Goal: Information Seeking & Learning: Learn about a topic

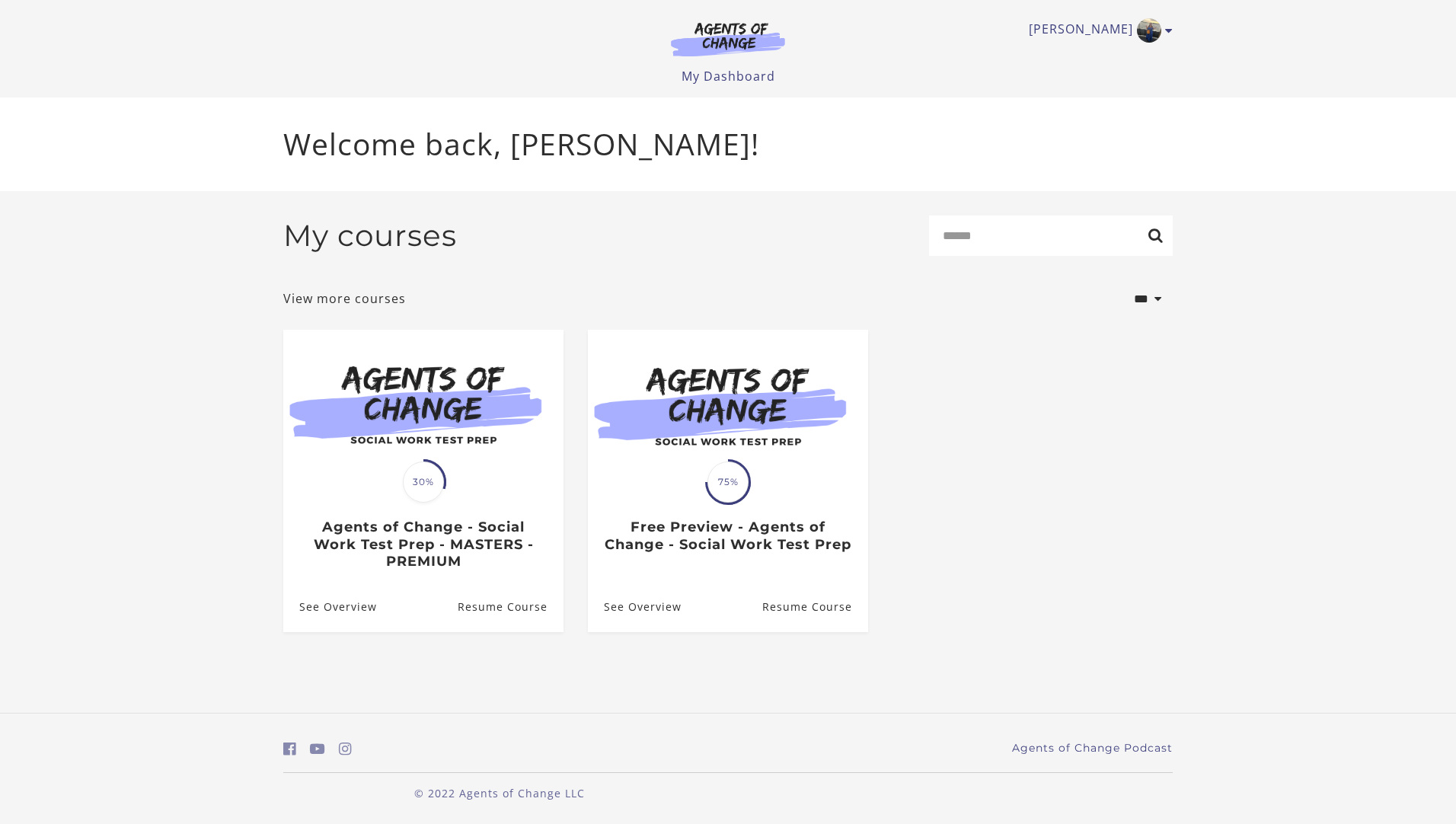
click at [458, 460] on img at bounding box center [423, 405] width 280 height 151
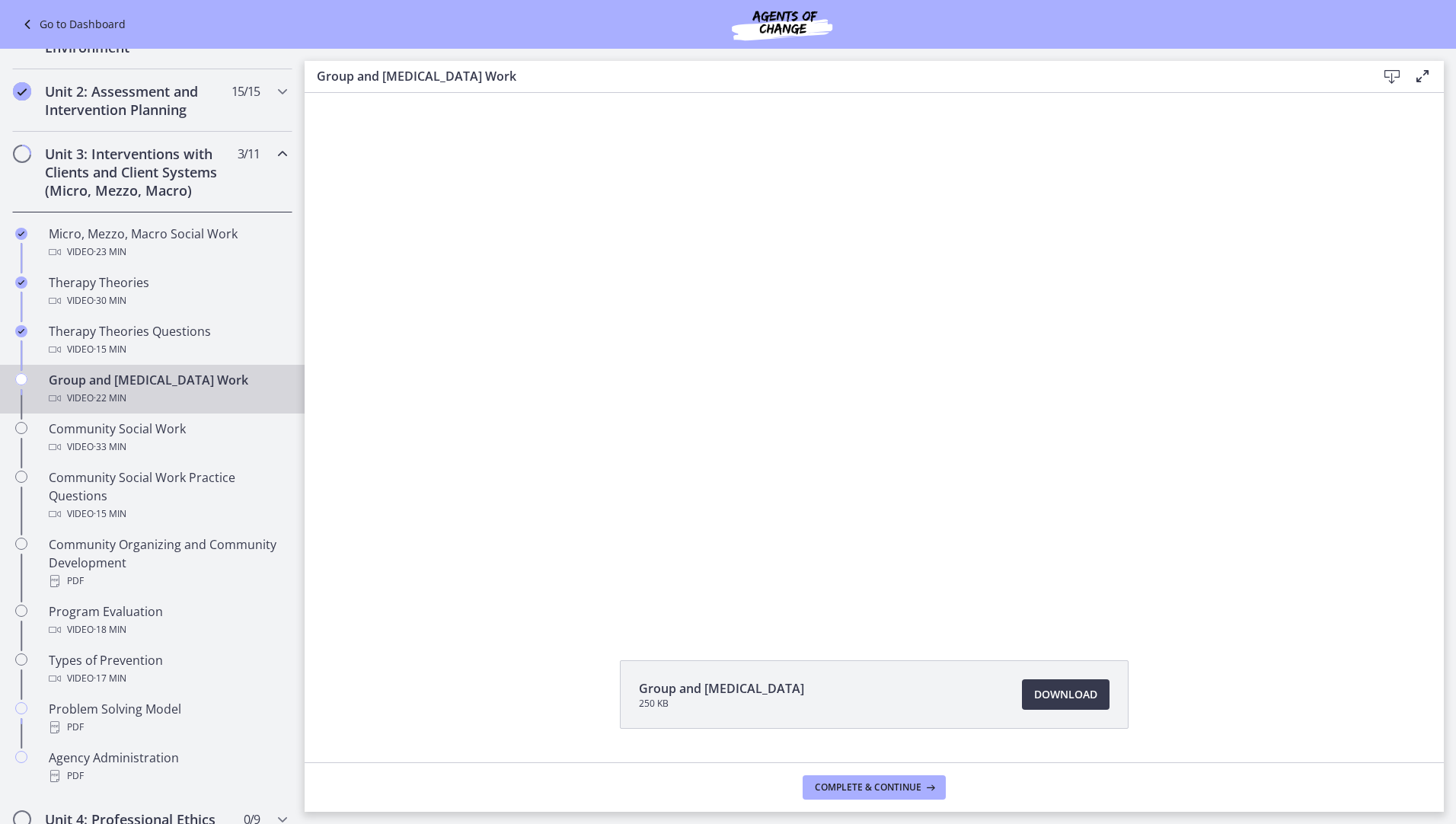
scroll to position [609, 0]
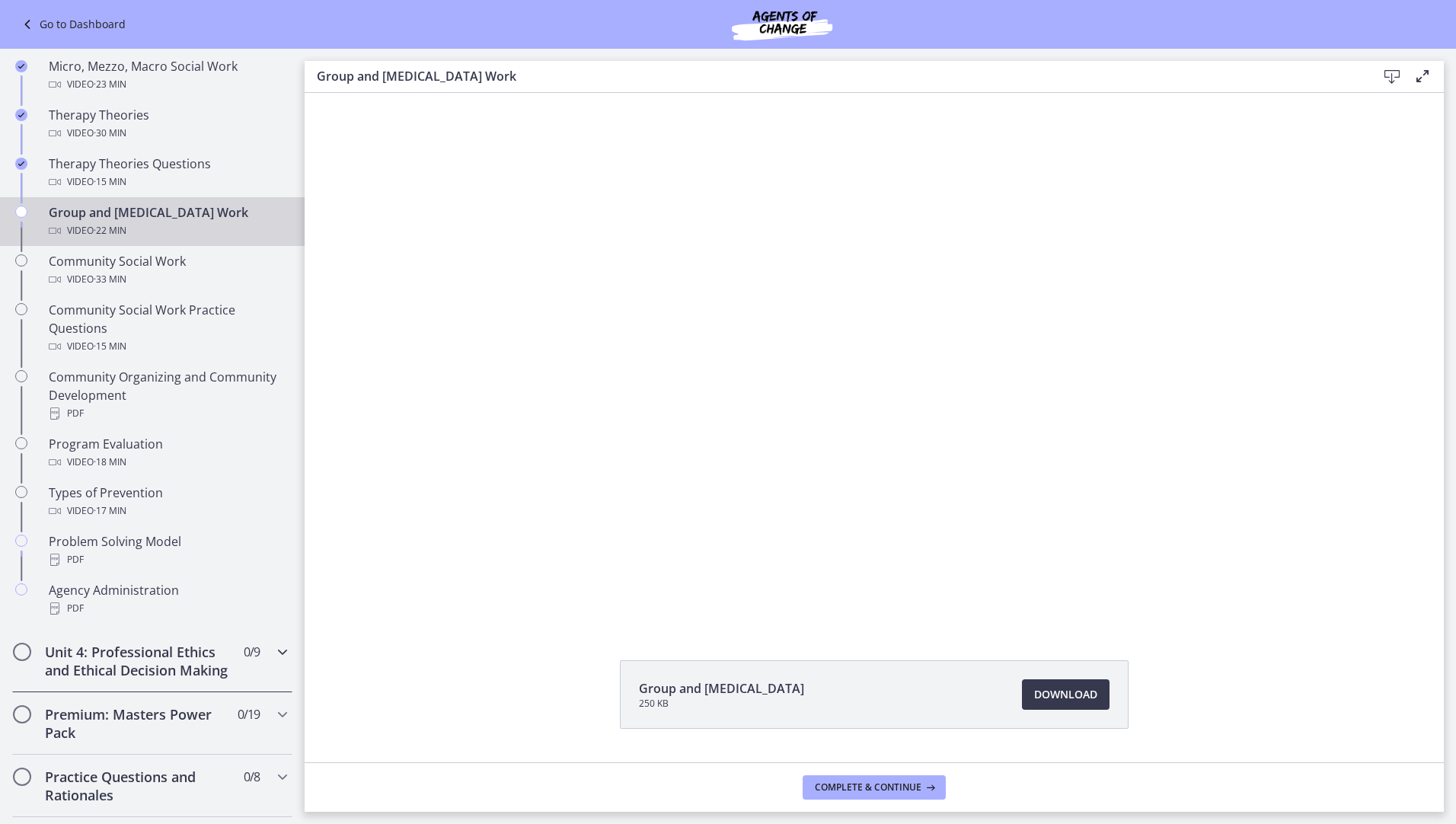
click at [275, 655] on icon "Chapters" at bounding box center [282, 651] width 18 height 18
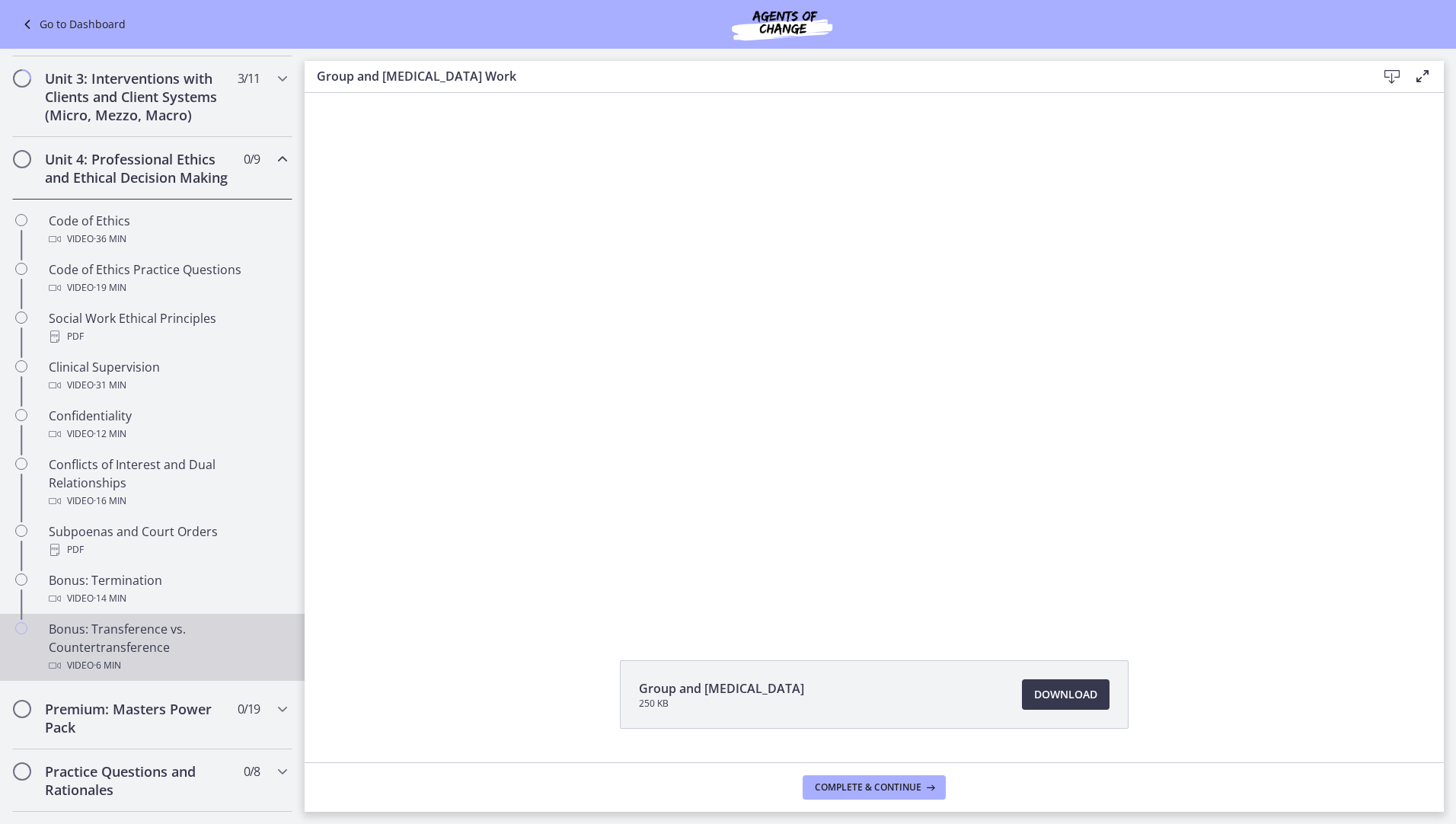
scroll to position [379, 0]
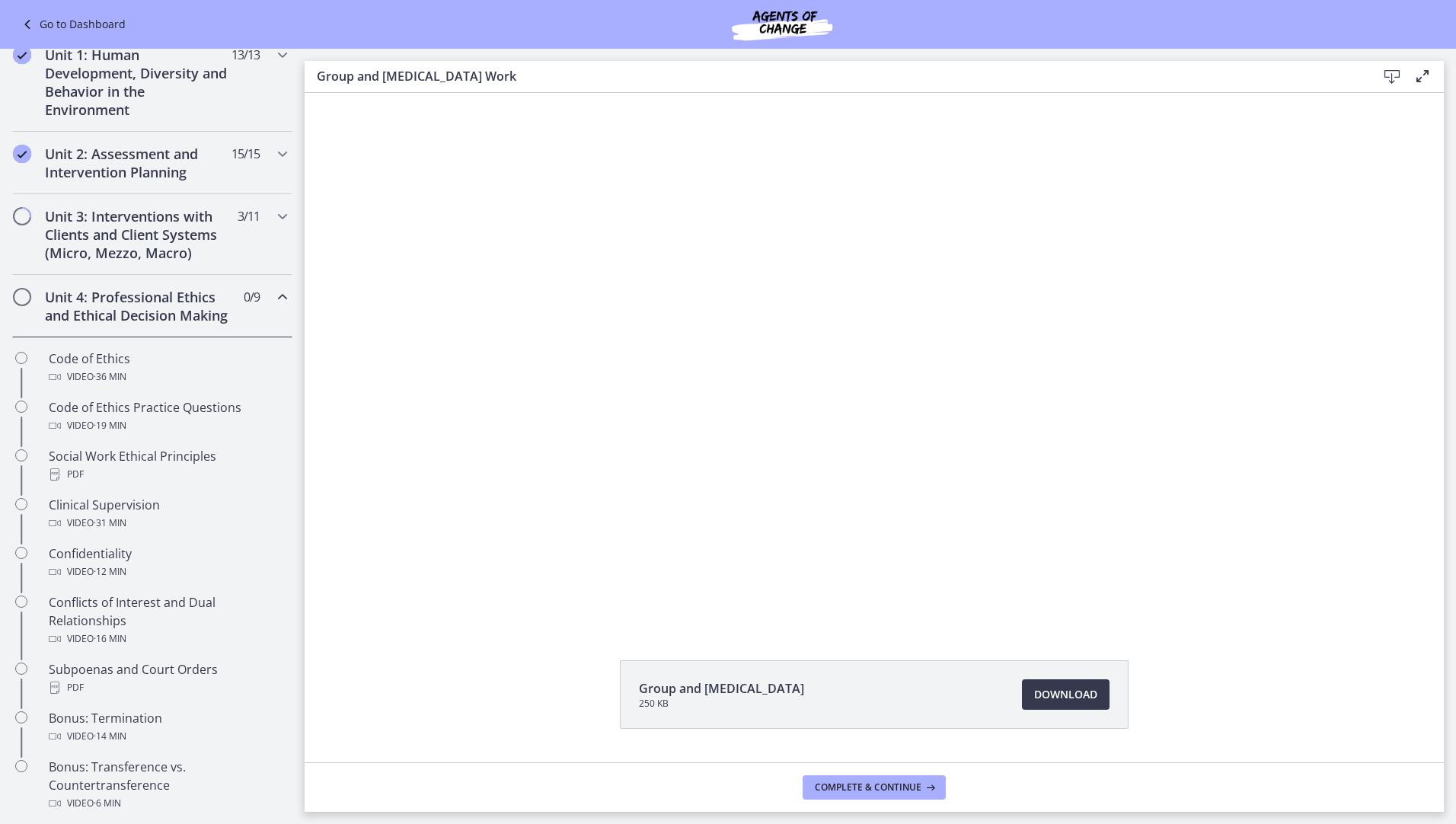
click at [274, 300] on icon "Chapters" at bounding box center [282, 297] width 18 height 18
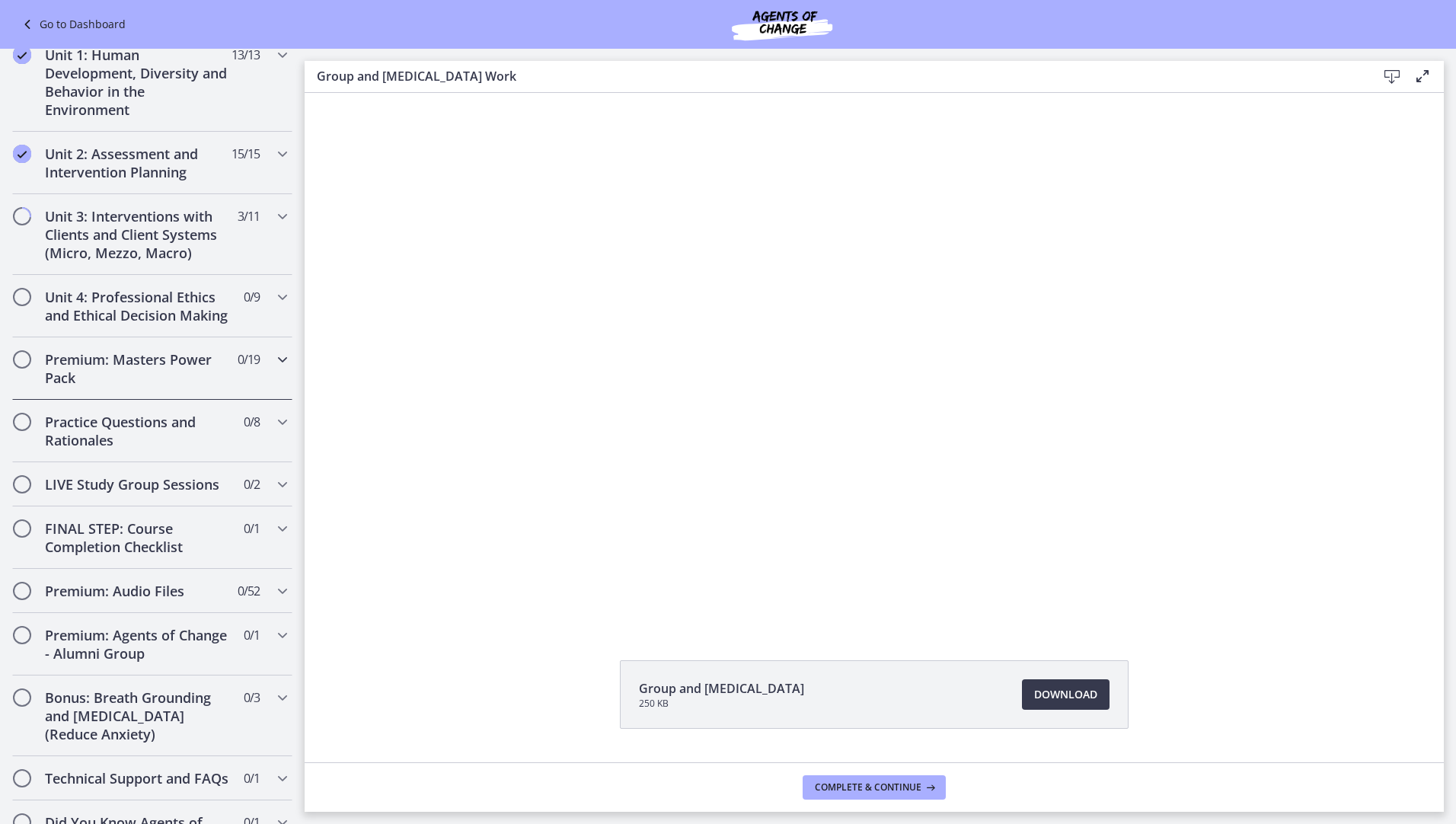
click at [274, 369] on icon "Chapters" at bounding box center [282, 358] width 18 height 18
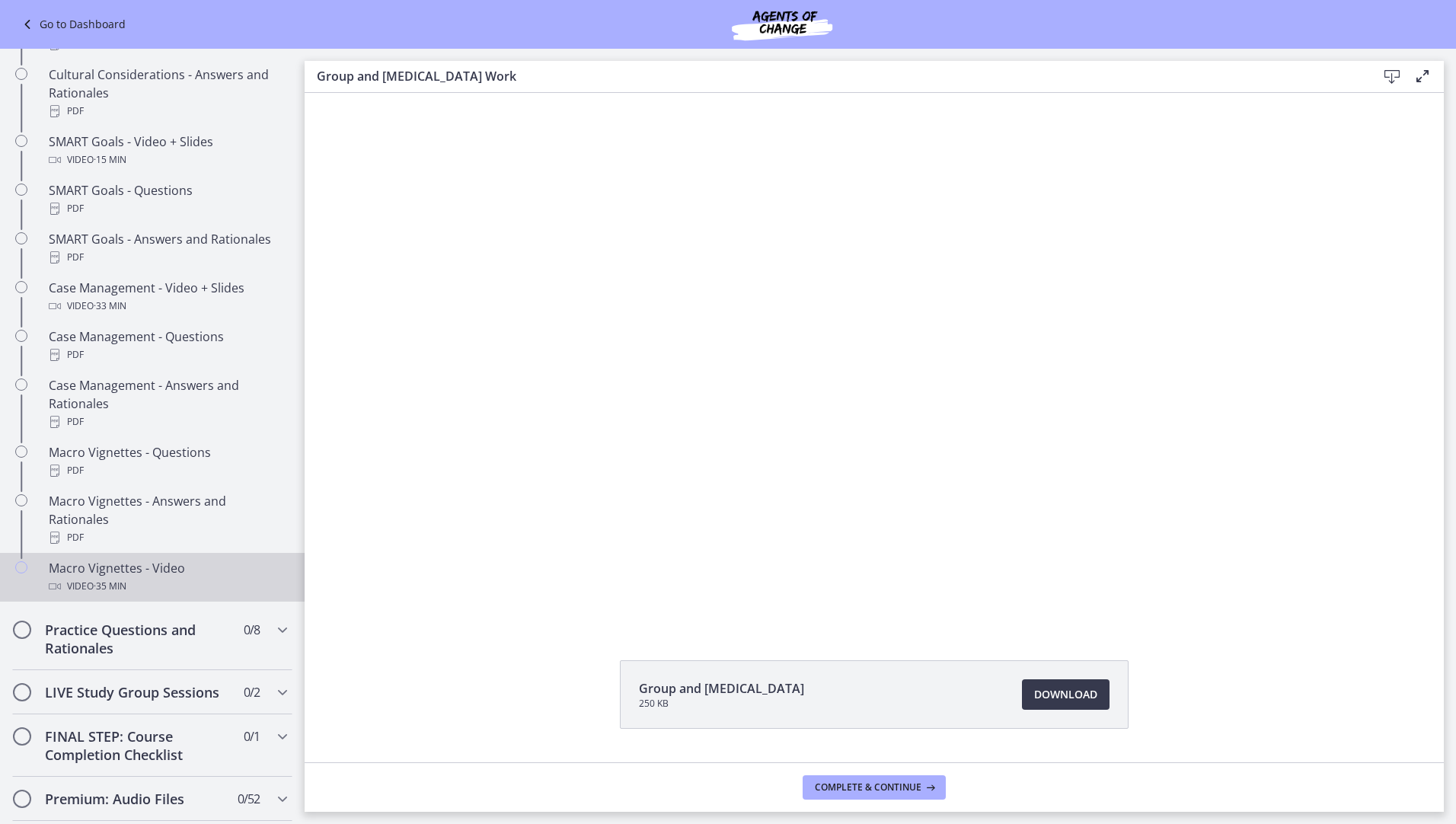
scroll to position [1217, 0]
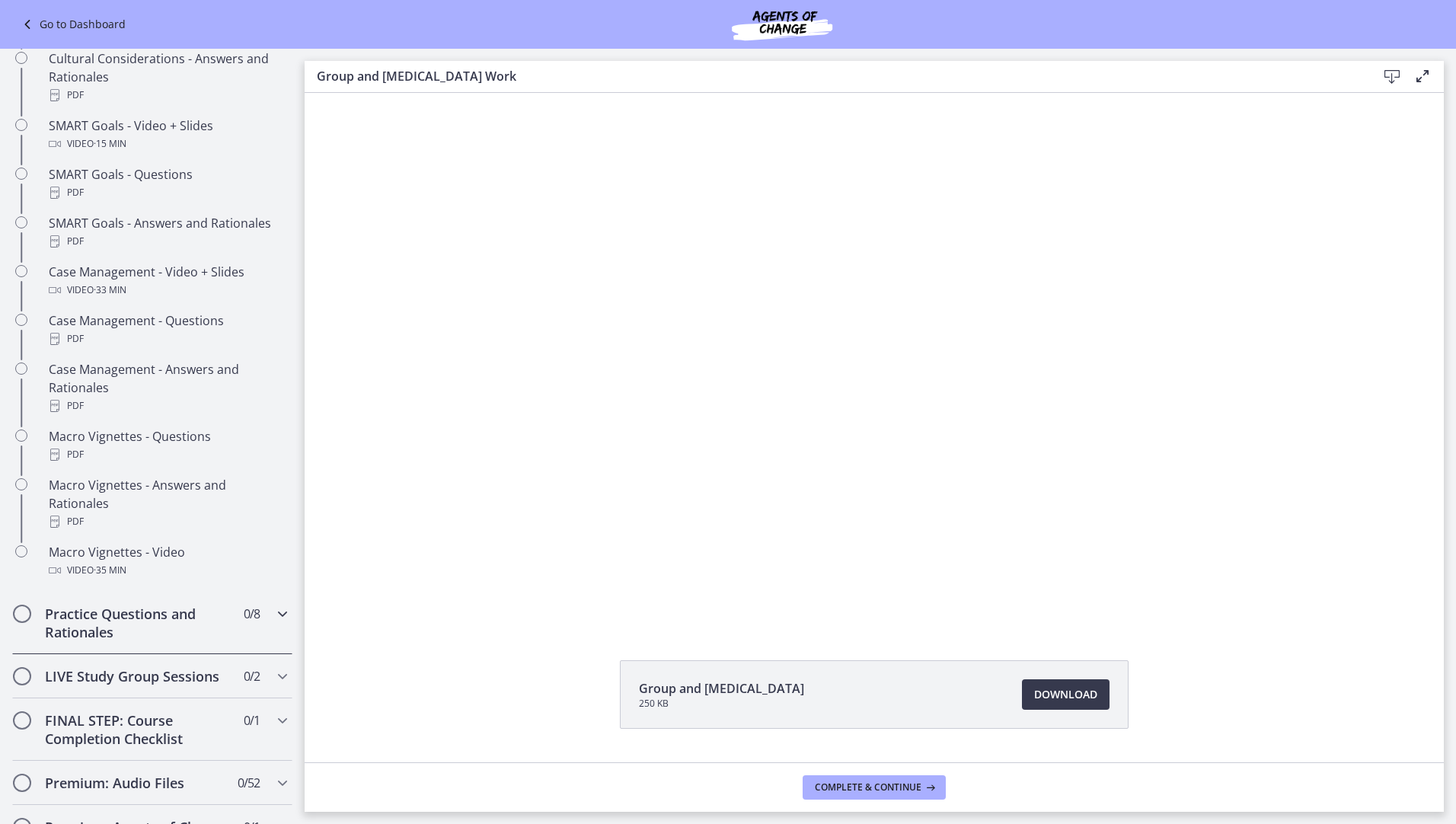
click at [284, 634] on div "Practice Questions and Rationales 0 / 8 Completed" at bounding box center [152, 623] width 304 height 63
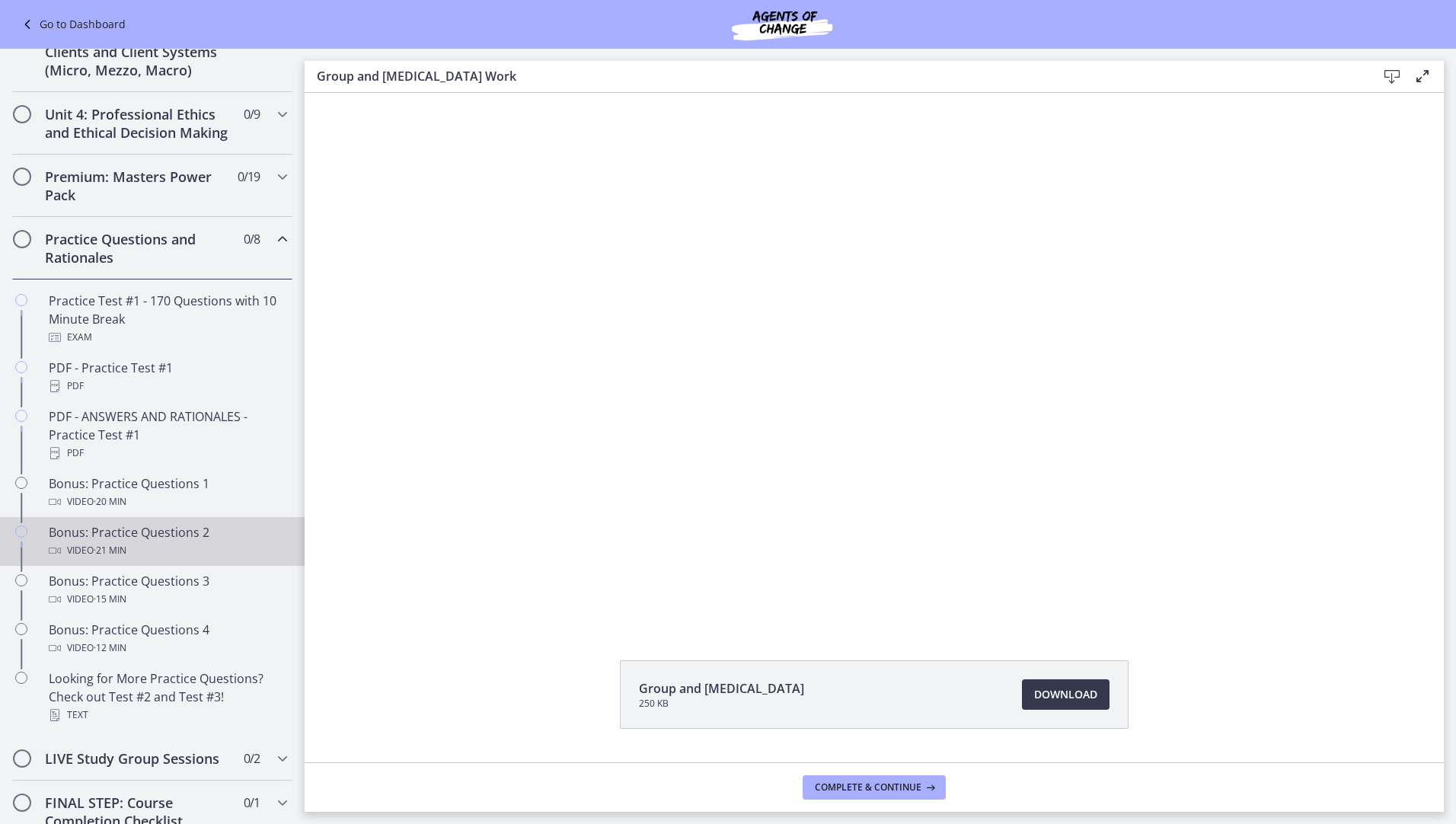
scroll to position [544, 0]
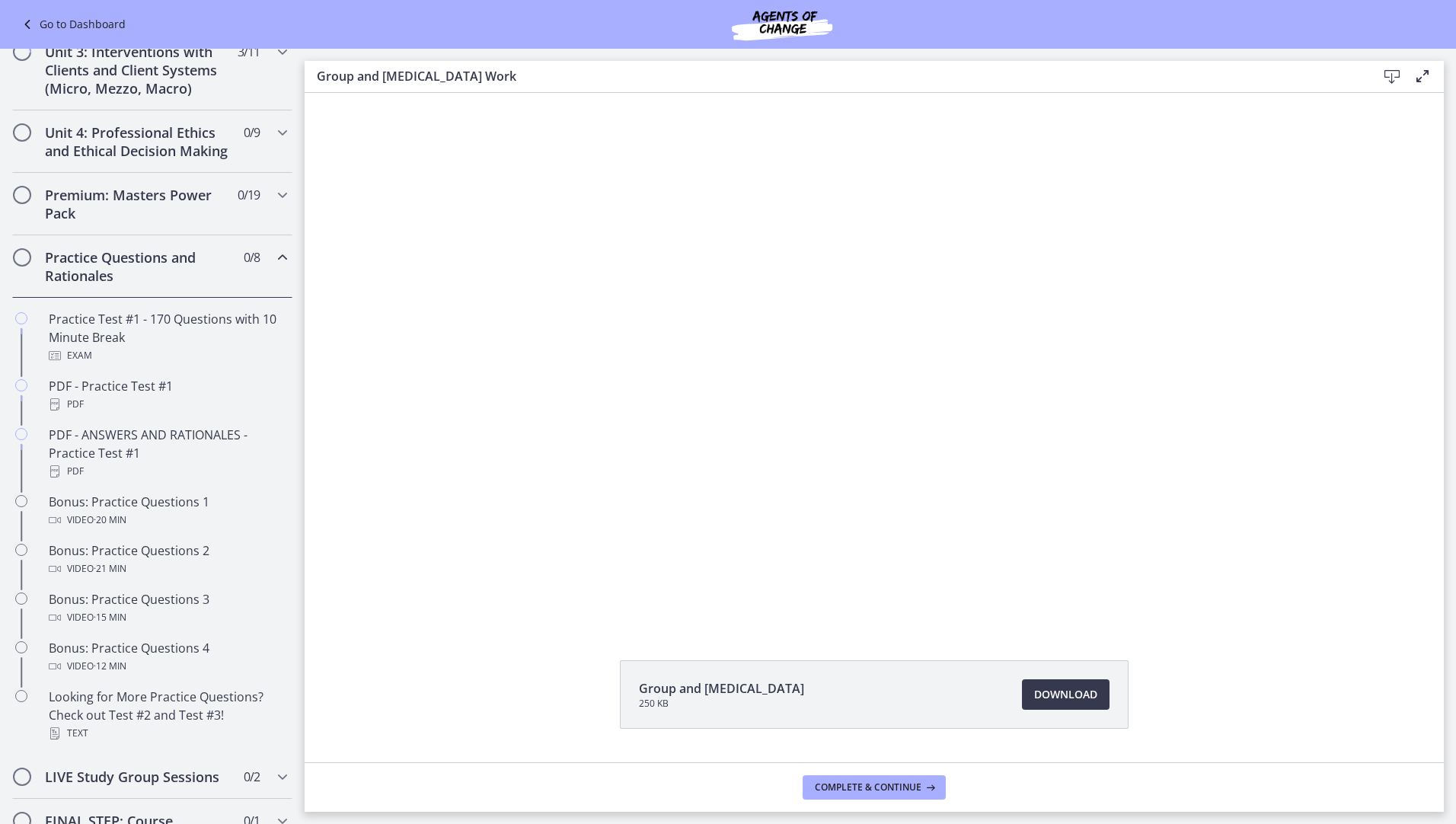
click at [278, 267] on icon "Chapters" at bounding box center [282, 256] width 18 height 18
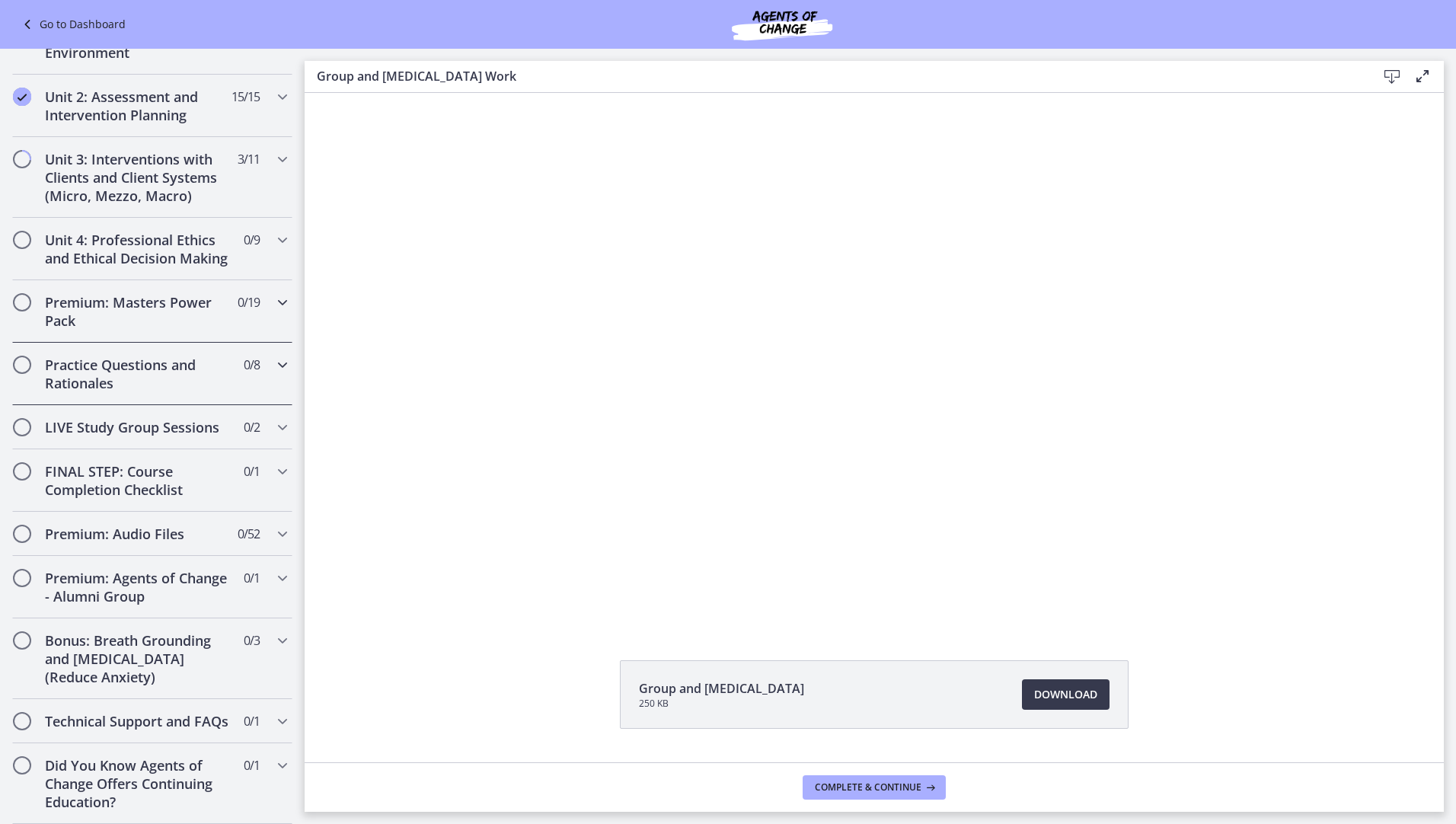
scroll to position [472, 0]
click at [925, 789] on icon at bounding box center [929, 787] width 15 height 12
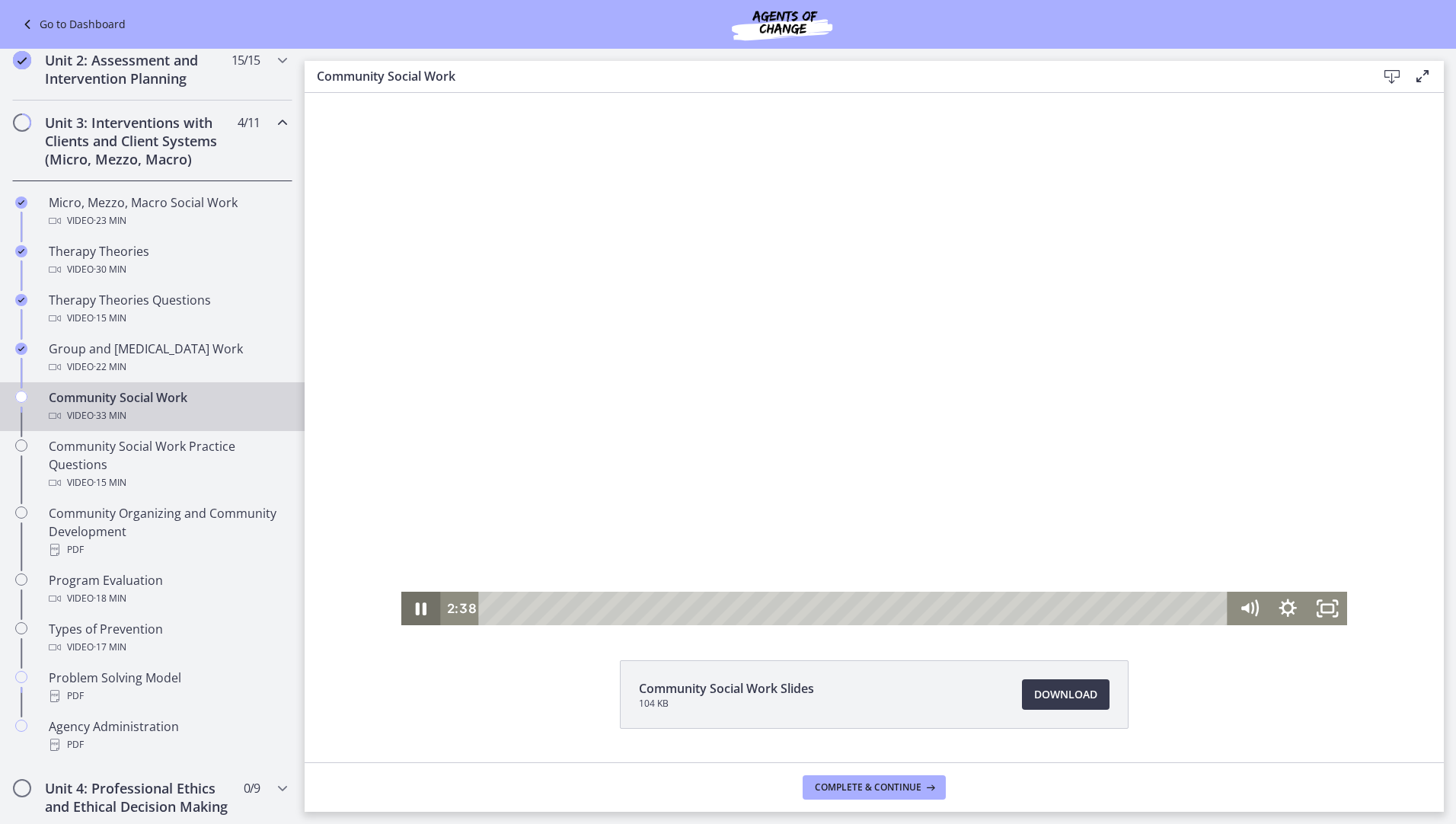
click at [416, 610] on icon "Pause" at bounding box center [421, 608] width 10 height 13
click at [418, 610] on icon "Play Video" at bounding box center [423, 609] width 10 height 14
click at [407, 608] on icon "Pause" at bounding box center [421, 608] width 39 height 33
click at [426, 611] on icon "Play Video" at bounding box center [422, 608] width 47 height 40
click at [418, 608] on icon "Pause" at bounding box center [421, 608] width 10 height 13
